Goal: Browse casually

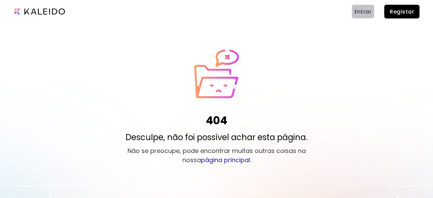
click at [365, 15] on span "Entrar" at bounding box center [362, 11] width 17 height 7
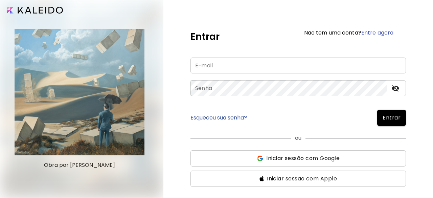
type input "**********"
click at [401, 116] on button "Entrar" at bounding box center [391, 118] width 29 height 16
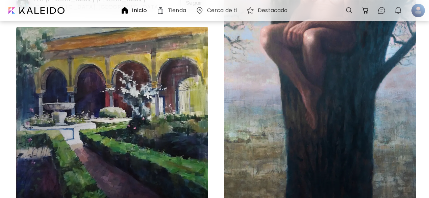
scroll to position [981, 0]
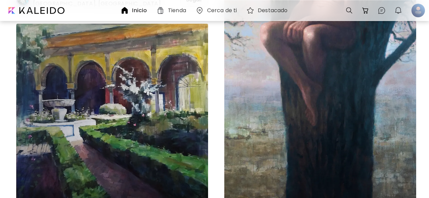
click at [281, 63] on div "The watcher Pintura | 80 x 150 cm" at bounding box center [321, 44] width 192 height 358
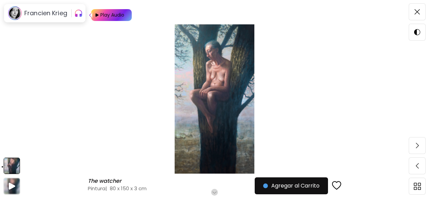
scroll to position [68, 0]
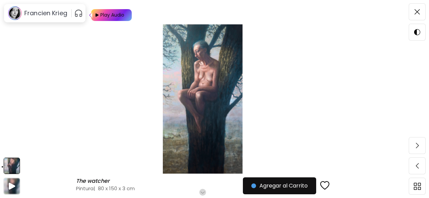
drag, startPoint x: 205, startPoint y: 192, endPoint x: 208, endPoint y: 187, distance: 5.7
click at [208, 187] on div "The watcher The watcher Pintura | 80 x 150 x 3 cm Desplázate para ver más Agreg…" at bounding box center [203, 186] width 254 height 16
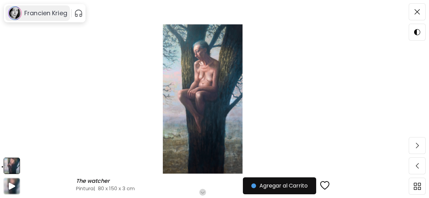
click at [36, 9] on h6 "Francien Krieg" at bounding box center [45, 13] width 43 height 8
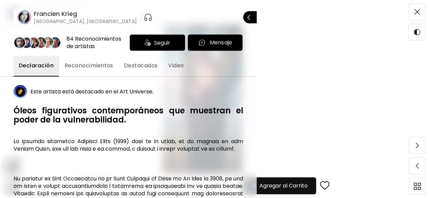
click at [181, 67] on span "Video" at bounding box center [176, 66] width 16 height 8
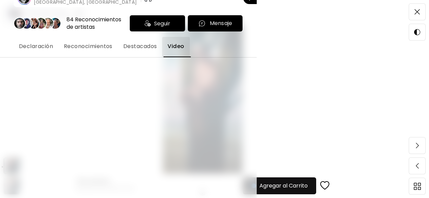
scroll to position [0, 0]
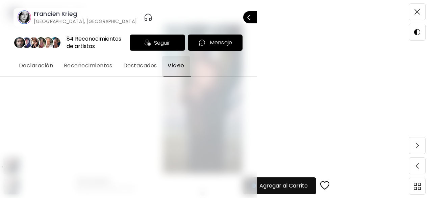
click at [151, 66] on span "Destacados" at bounding box center [140, 66] width 34 height 8
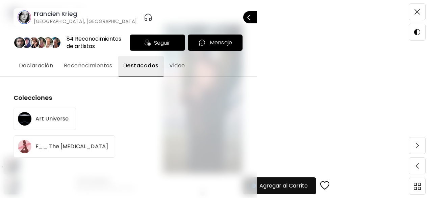
click at [86, 65] on span "Reconocimientos" at bounding box center [88, 66] width 49 height 8
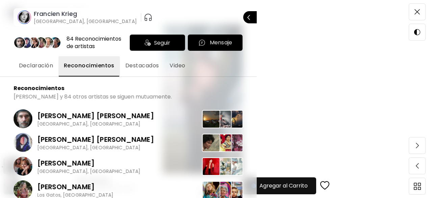
click at [33, 66] on span "Declaración" at bounding box center [36, 66] width 34 height 8
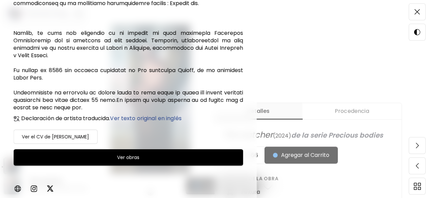
scroll to position [169, 0]
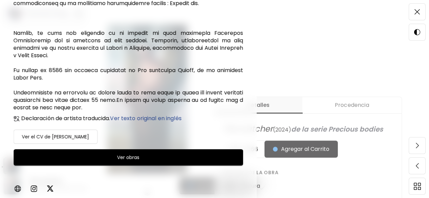
click at [130, 155] on h6 "Ver obras" at bounding box center [128, 157] width 22 height 8
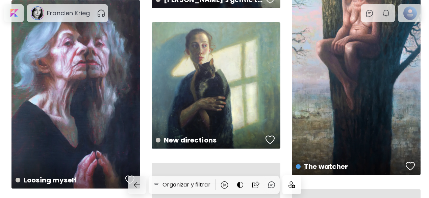
scroll to position [1386, 0]
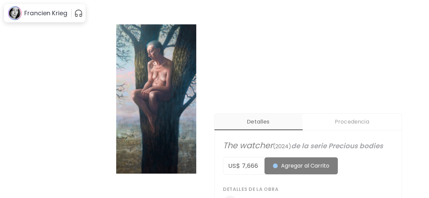
scroll to position [169, 0]
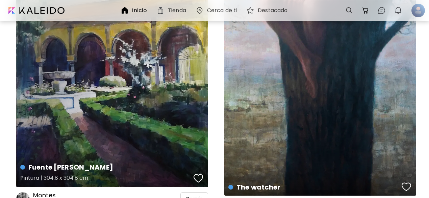
scroll to position [1048, 0]
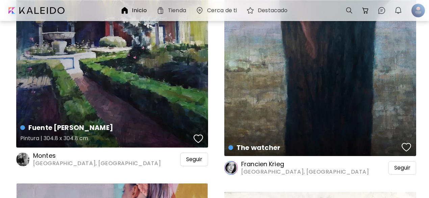
click at [156, 58] on div "Fuente [PERSON_NAME] Pintura | 304.8 x 304.8 cm" at bounding box center [112, 51] width 192 height 191
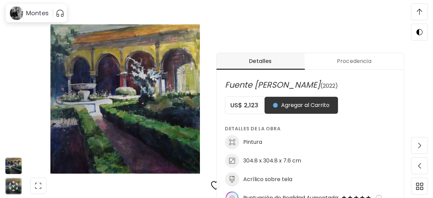
scroll to position [237, 0]
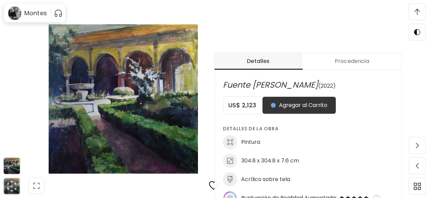
click at [140, 104] on img at bounding box center [123, 98] width 190 height 149
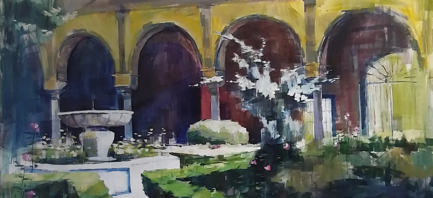
scroll to position [27, 0]
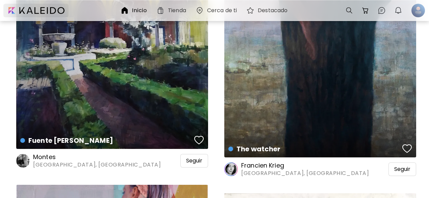
scroll to position [1048, 0]
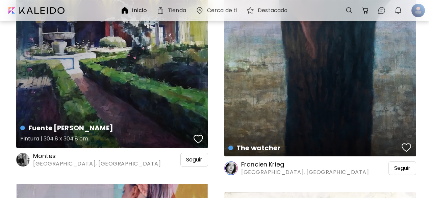
click at [95, 65] on div "Fuente [PERSON_NAME] Pintura | 304.8 x 304.8 cm" at bounding box center [112, 52] width 192 height 191
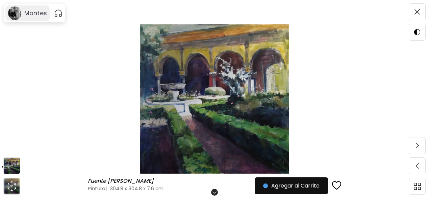
click at [28, 11] on h6 "Montes" at bounding box center [35, 13] width 23 height 8
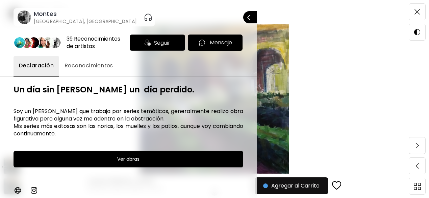
click at [95, 65] on span "Reconocimientos" at bounding box center [89, 66] width 49 height 8
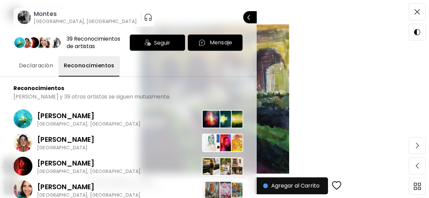
click at [44, 67] on span "Declaración" at bounding box center [36, 66] width 34 height 8
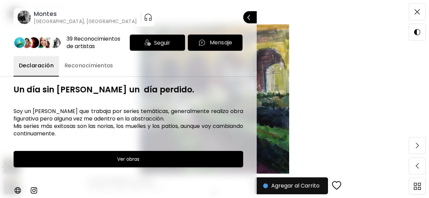
click at [24, 16] on image at bounding box center [25, 17] width 14 height 14
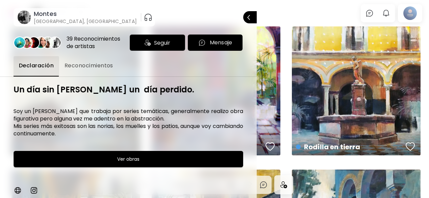
click at [24, 16] on image at bounding box center [25, 17] width 14 height 14
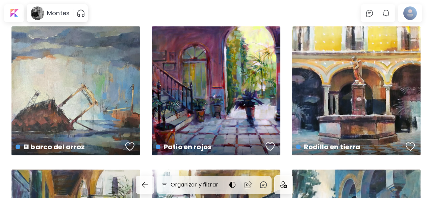
click at [24, 16] on div at bounding box center [14, 13] width 20 height 18
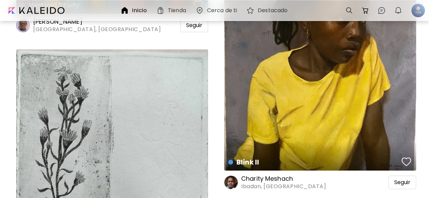
scroll to position [4092, 0]
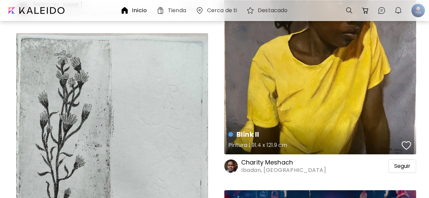
click at [259, 72] on div "Blink II Pintura | 91.4 x 121.9 cm" at bounding box center [321, 34] width 192 height 240
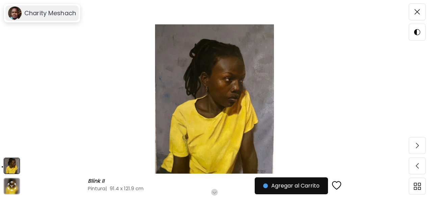
click at [60, 13] on h6 "Charity Meshach" at bounding box center [50, 13] width 52 height 8
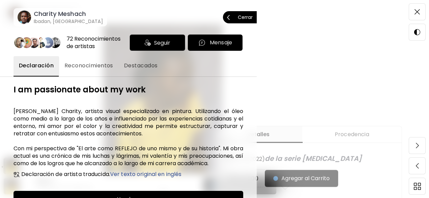
click at [250, 18] on button "Cerrar" at bounding box center [240, 17] width 34 height 12
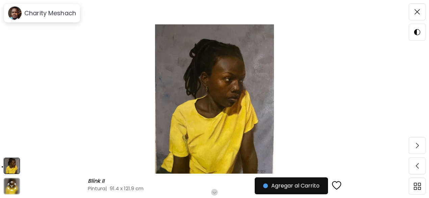
scroll to position [68, 0]
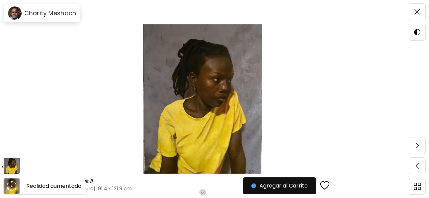
click at [11, 186] on icon "animation" at bounding box center [11, 186] width 11 height 11
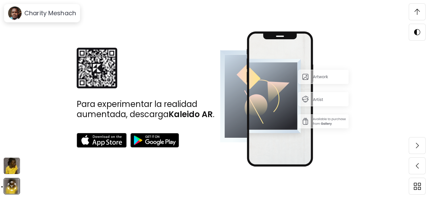
scroll to position [1267, 0]
click at [14, 168] on img at bounding box center [12, 166] width 16 height 16
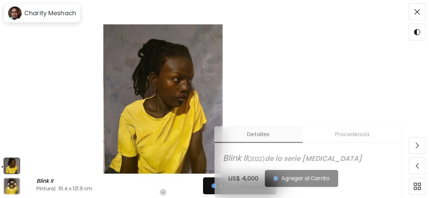
scroll to position [0, 0]
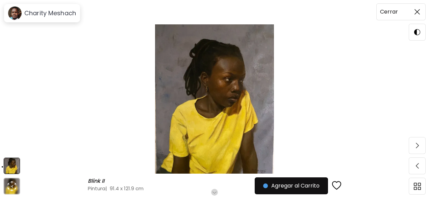
click at [420, 12] on span at bounding box center [418, 12] width 14 height 14
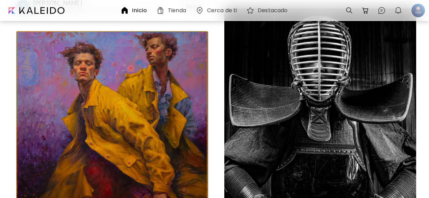
scroll to position [5241, 0]
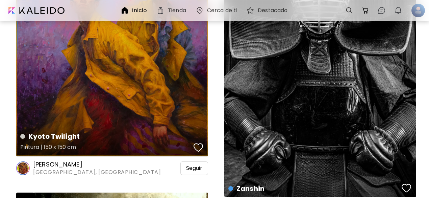
click at [166, 63] on div "Kyoto Twilight Pintura | 150 x 150 cm" at bounding box center [112, 59] width 192 height 193
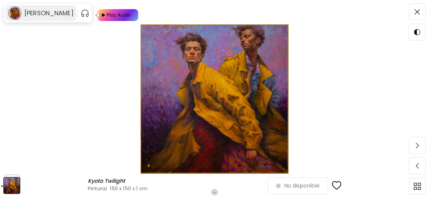
click at [39, 16] on h6 "[PERSON_NAME]" at bounding box center [48, 13] width 49 height 8
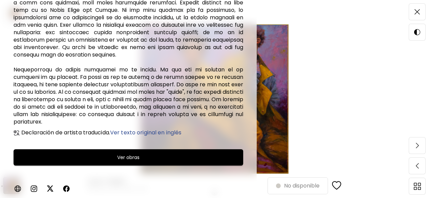
scroll to position [618, 0]
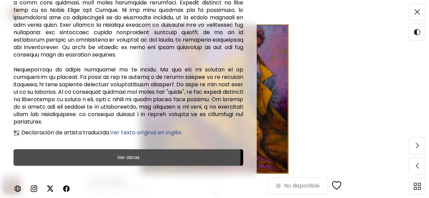
click at [85, 157] on span "Ver obras" at bounding box center [128, 157] width 213 height 8
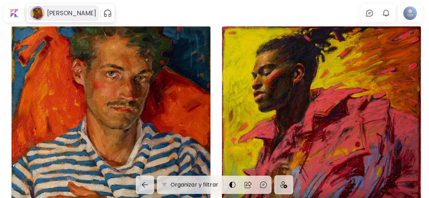
click at [65, 13] on h6 "[PERSON_NAME]" at bounding box center [71, 13] width 49 height 8
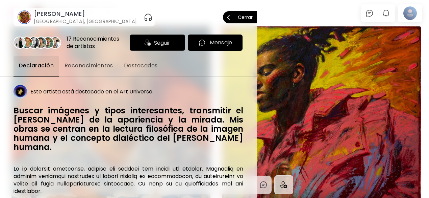
click at [239, 14] on span "Cerrar" at bounding box center [240, 17] width 26 height 14
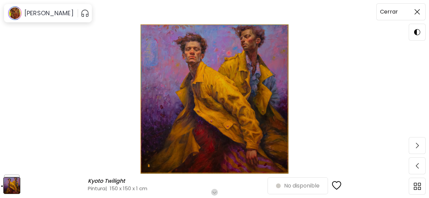
click at [418, 10] on img at bounding box center [417, 11] width 5 height 5
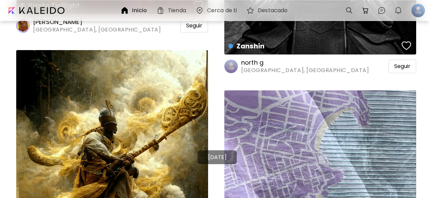
scroll to position [5443, 0]
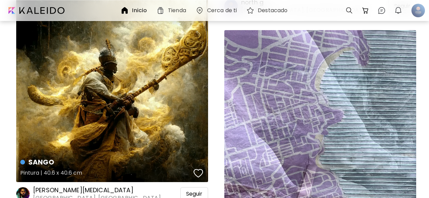
click at [139, 126] on div "SANGO Pintura | 40.6 x 40.6 cm" at bounding box center [112, 86] width 192 height 192
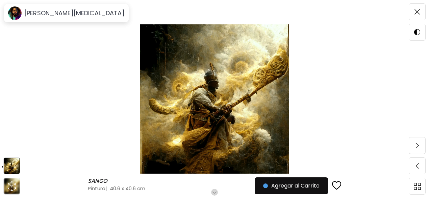
click at [132, 187] on h4 "Pintura | 40.6 x 40.6 cm" at bounding box center [182, 188] width 189 height 7
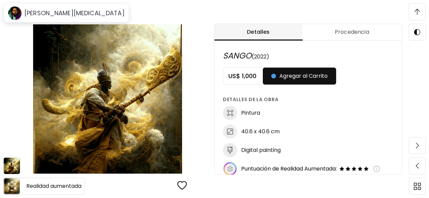
click at [9, 185] on icon "animation" at bounding box center [11, 186] width 11 height 11
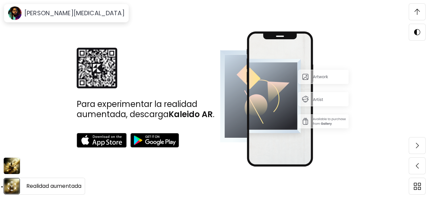
click at [45, 180] on div "Realidad aumentada" at bounding box center [44, 186] width 82 height 17
click at [45, 187] on h6 "Realidad aumentada" at bounding box center [53, 186] width 55 height 9
click at [10, 164] on img at bounding box center [12, 166] width 16 height 16
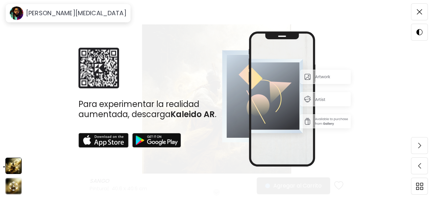
scroll to position [0, 0]
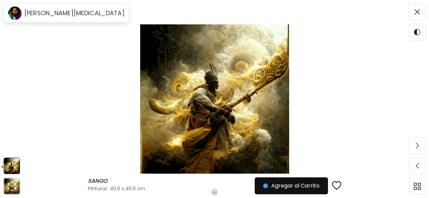
click at [201, 85] on img at bounding box center [214, 98] width 373 height 149
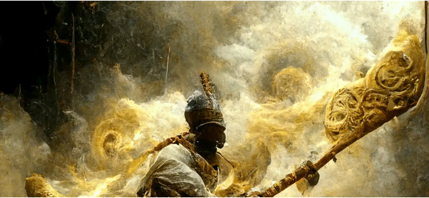
scroll to position [135, 0]
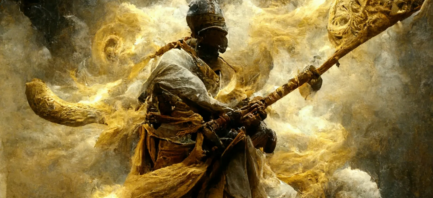
click at [205, 95] on img at bounding box center [216, 81] width 433 height 433
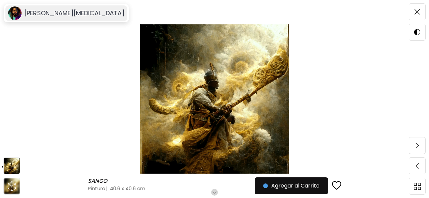
click at [40, 16] on h6 "[PERSON_NAME][MEDICAL_DATA]" at bounding box center [74, 13] width 100 height 8
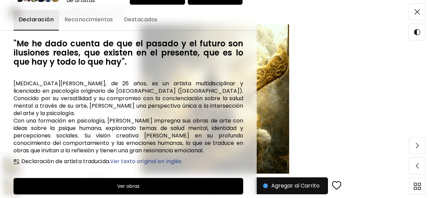
scroll to position [67, 0]
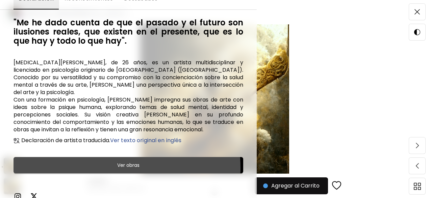
click at [99, 161] on span "Ver obras" at bounding box center [128, 165] width 213 height 8
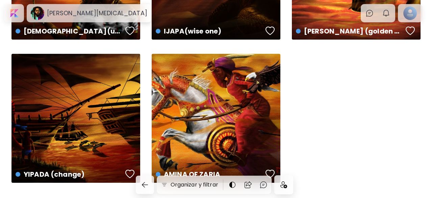
scroll to position [995, 0]
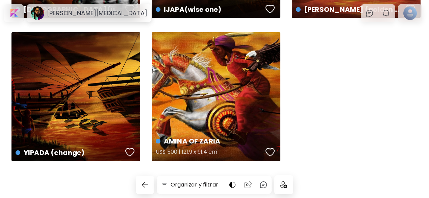
click at [250, 88] on div "AMINA OF ZARIA US$ 500 | 121.9 x 91.4 cm" at bounding box center [216, 96] width 129 height 129
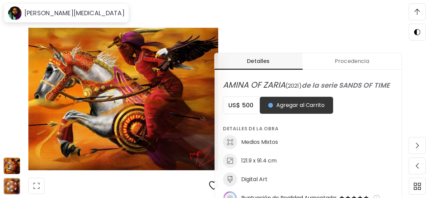
scroll to position [68, 0]
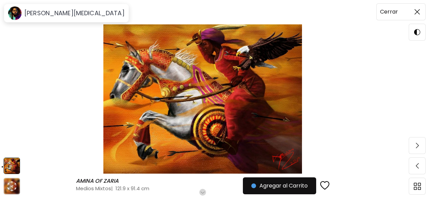
click at [415, 9] on span at bounding box center [418, 12] width 14 height 14
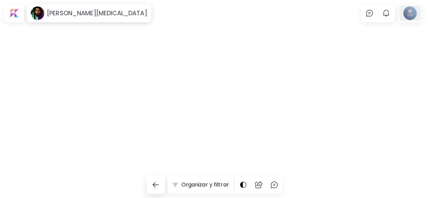
scroll to position [939, 0]
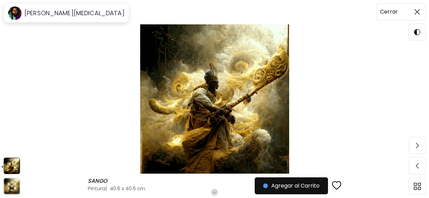
click at [419, 11] on img at bounding box center [417, 11] width 5 height 5
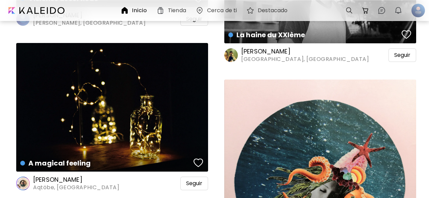
scroll to position [6965, 0]
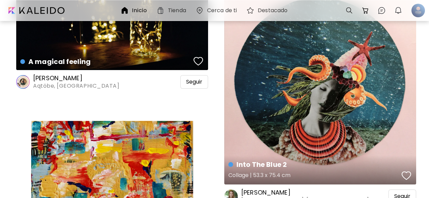
click at [322, 62] on div "Into The Blue 2 Collage | 53.3 x 75.4 cm" at bounding box center [321, 81] width 192 height 207
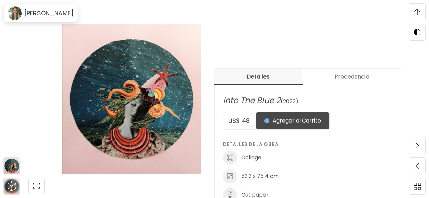
scroll to position [203, 0]
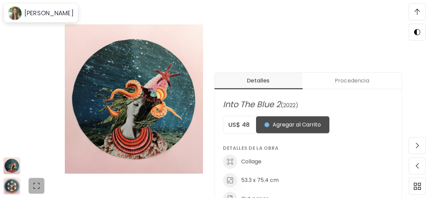
click at [36, 185] on img "button" at bounding box center [36, 186] width 8 height 8
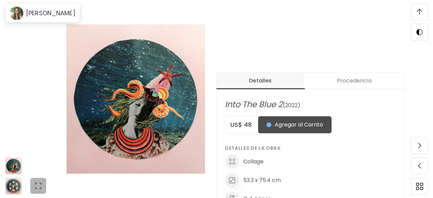
scroll to position [0, 0]
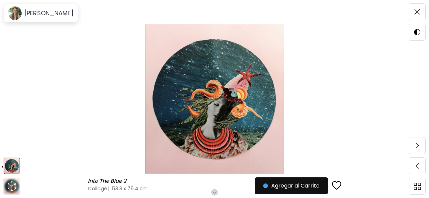
click at [206, 101] on img at bounding box center [214, 98] width 373 height 149
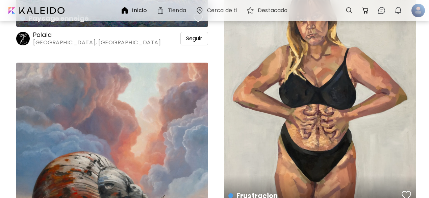
scroll to position [8892, 0]
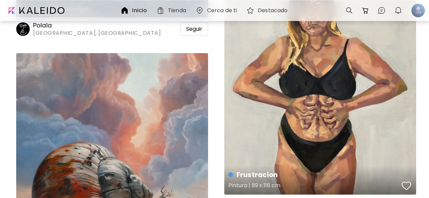
click at [353, 71] on div "Frustracion Pintura | 89 x 116 cm" at bounding box center [321, 69] width 192 height 251
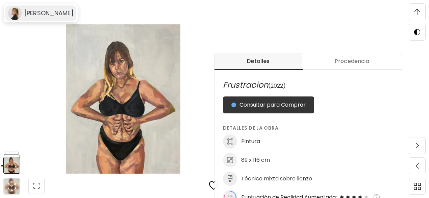
click at [74, 10] on h6 "[PERSON_NAME]" at bounding box center [48, 13] width 49 height 8
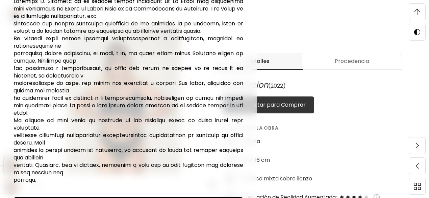
scroll to position [167, 0]
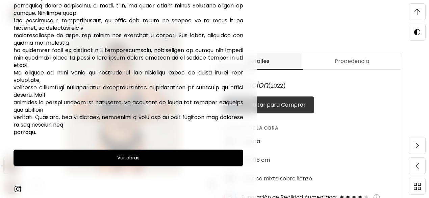
click at [124, 162] on button "Ver obras" at bounding box center [129, 157] width 230 height 16
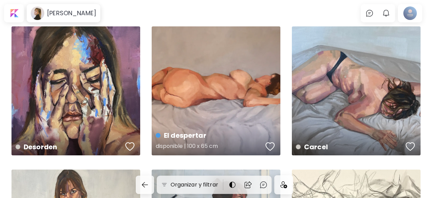
click at [216, 78] on div "El despertar disponible | 100 x 65 cm" at bounding box center [216, 90] width 129 height 129
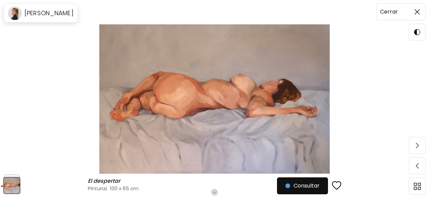
click at [415, 11] on img at bounding box center [417, 11] width 5 height 5
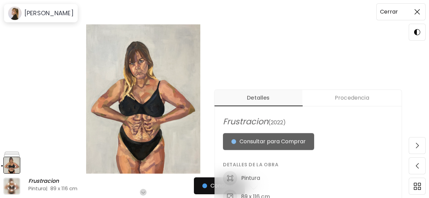
scroll to position [68, 0]
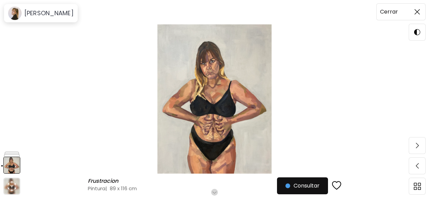
click at [419, 9] on img at bounding box center [417, 11] width 5 height 5
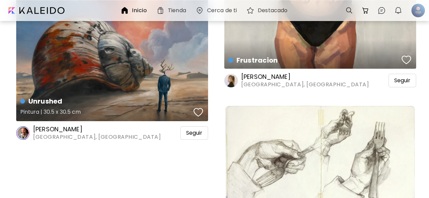
scroll to position [8959, 0]
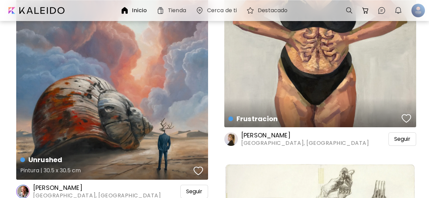
click at [111, 99] on div "Unrushed Pintura | 30.5 x 30.5 cm" at bounding box center [112, 83] width 192 height 194
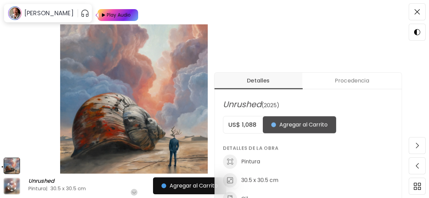
scroll to position [203, 0]
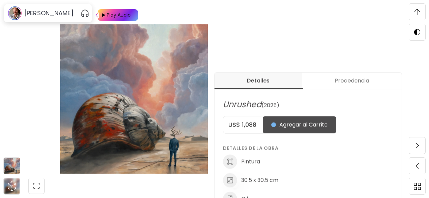
click at [359, 79] on span "Procedencia" at bounding box center [352, 81] width 91 height 8
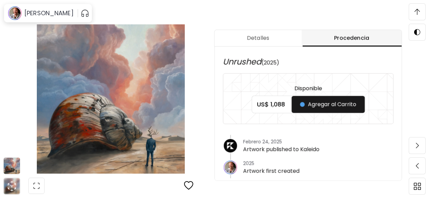
scroll to position [237, 0]
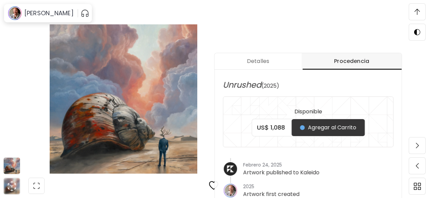
click at [419, 10] on img at bounding box center [417, 12] width 5 height 6
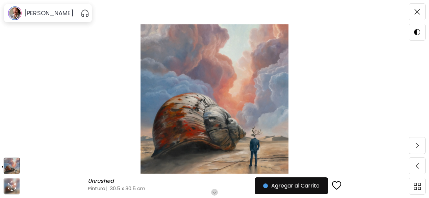
scroll to position [0, 0]
click at [416, 11] on img at bounding box center [417, 11] width 5 height 5
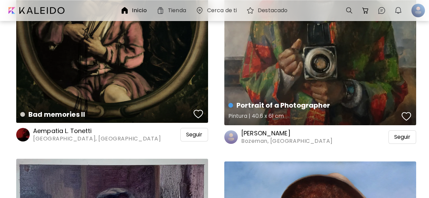
click at [313, 68] on div "Portrait of a Photographer Pintura | 40.6 x 61 cm" at bounding box center [321, 6] width 192 height 239
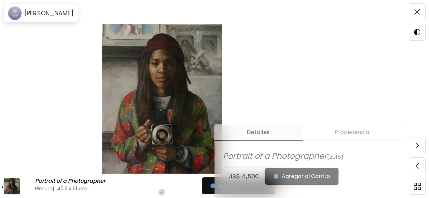
scroll to position [34, 0]
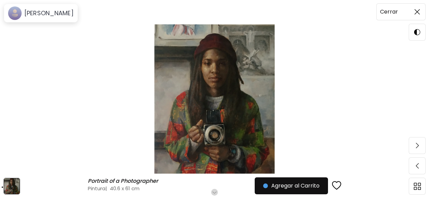
click at [417, 12] on img at bounding box center [417, 11] width 5 height 5
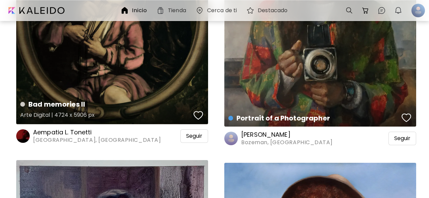
click at [174, 56] on div "Bad memories II Arte Digital | 4724 x 5906 px" at bounding box center [112, 4] width 192 height 240
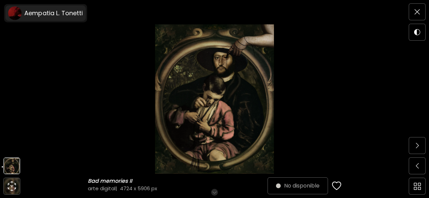
click at [54, 13] on h6 "Aempatia L. Tonetti" at bounding box center [53, 13] width 59 height 8
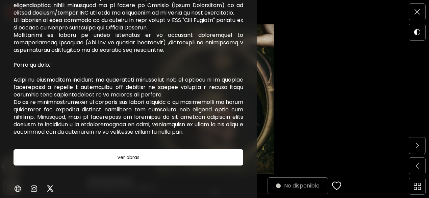
scroll to position [169, 0]
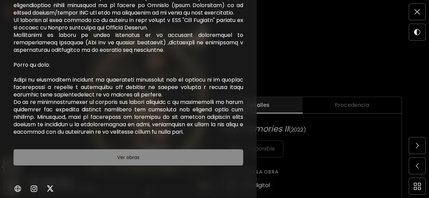
click at [134, 161] on button "Ver obras" at bounding box center [129, 157] width 230 height 16
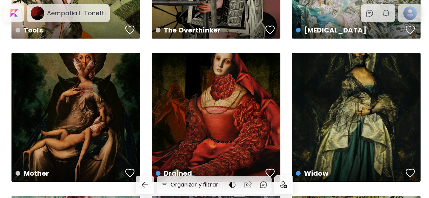
scroll to position [271, 0]
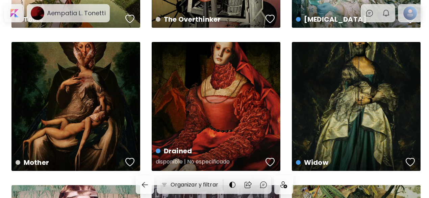
click at [237, 95] on div "Drained disponible | No especificado" at bounding box center [216, 106] width 129 height 129
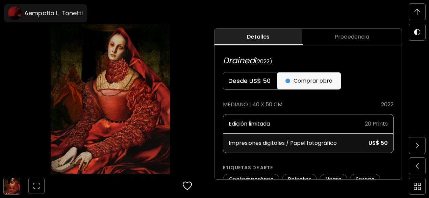
click at [417, 13] on img at bounding box center [417, 12] width 5 height 6
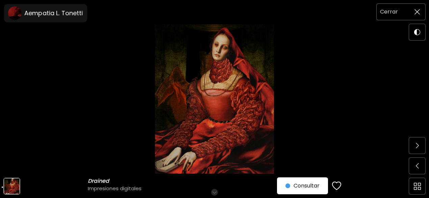
click at [415, 14] on img at bounding box center [417, 11] width 5 height 5
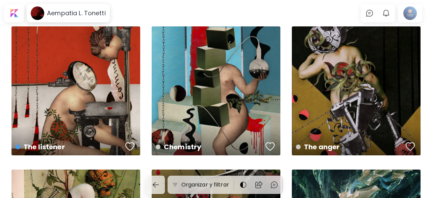
scroll to position [271, 0]
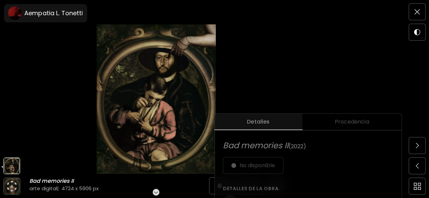
scroll to position [169, 0]
click at [421, 12] on span at bounding box center [418, 12] width 14 height 14
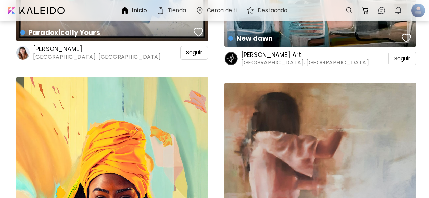
scroll to position [12746, 0]
